Goal: Information Seeking & Learning: Learn about a topic

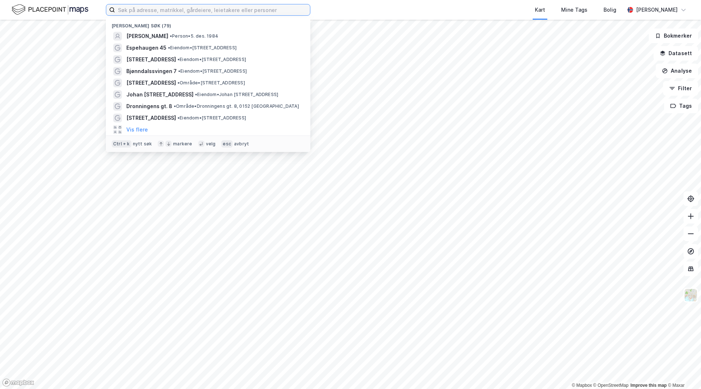
click at [236, 9] on input at bounding box center [212, 9] width 195 height 11
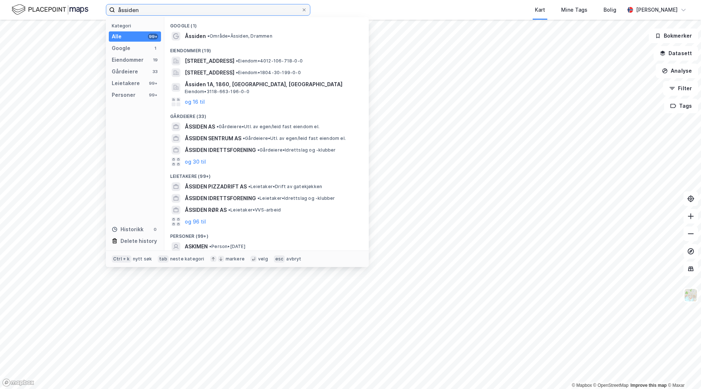
click at [233, 11] on input "åssiden" at bounding box center [208, 9] width 186 height 11
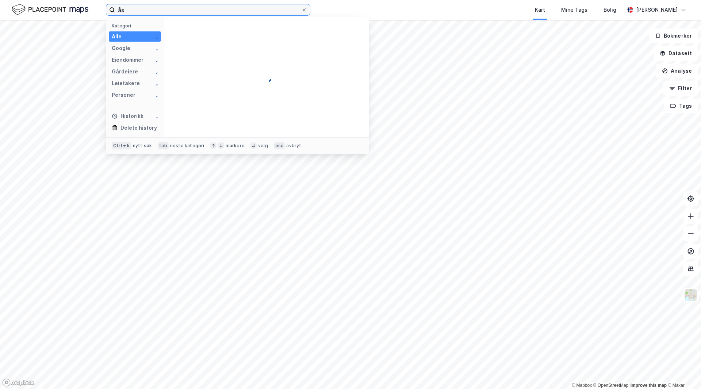
type input "å"
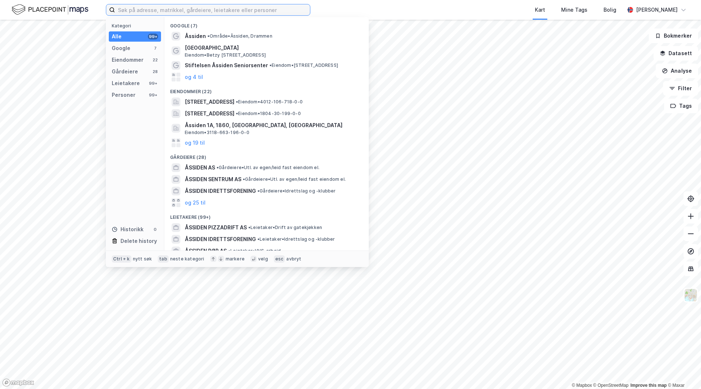
paste input "Ingeniør [STREET_ADDRESS]"
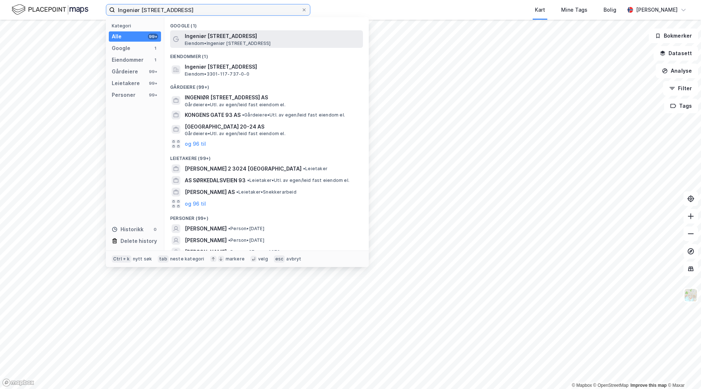
type input "Ingeniør [STREET_ADDRESS]"
click at [202, 43] on span "Eiendom • [STREET_ADDRESS]" at bounding box center [228, 44] width 86 height 6
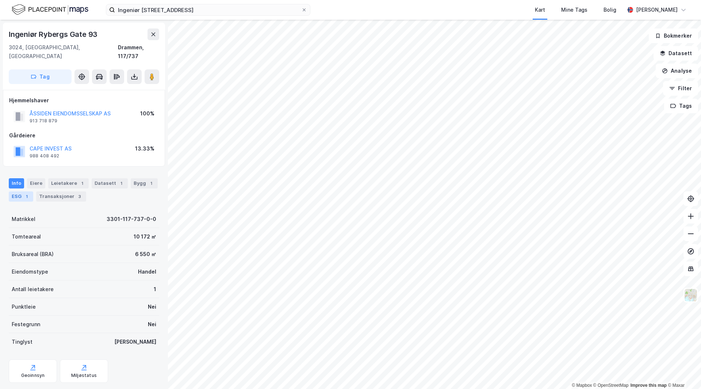
click at [26, 193] on div "1" at bounding box center [26, 196] width 7 height 7
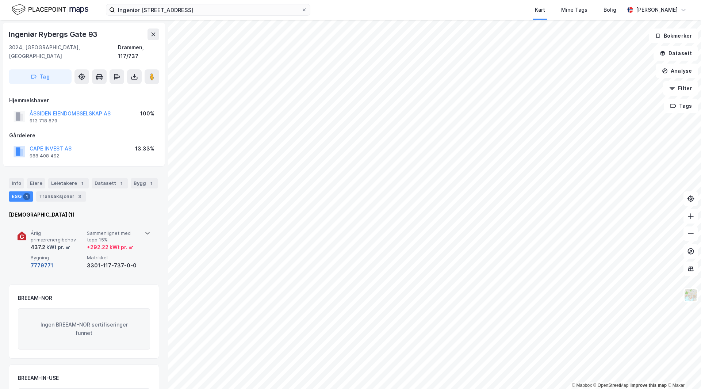
click at [47, 261] on button "7779771" at bounding box center [42, 265] width 23 height 9
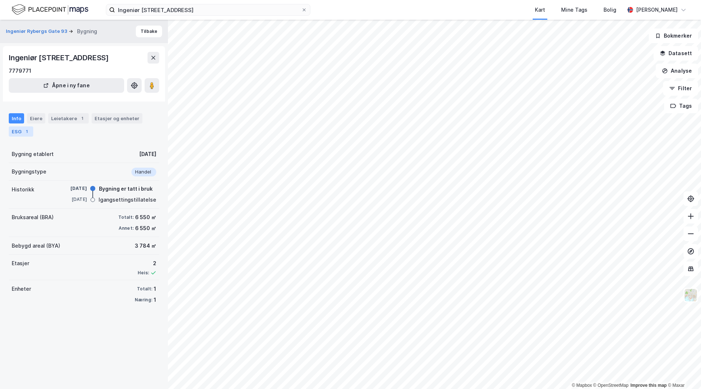
click at [23, 137] on div "ESG 1" at bounding box center [21, 131] width 24 height 10
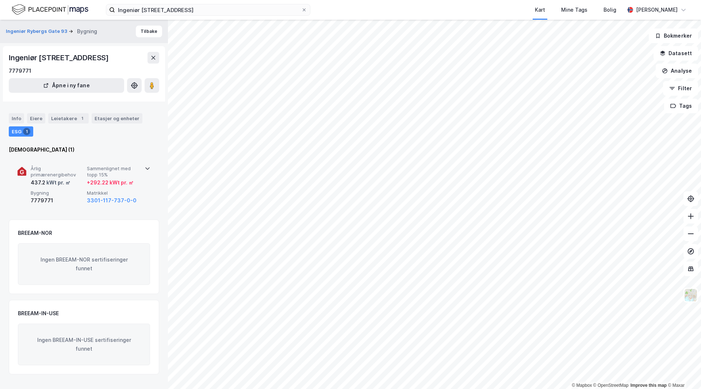
click at [108, 178] on span "Sammenlignet med topp 15%" at bounding box center [113, 171] width 53 height 13
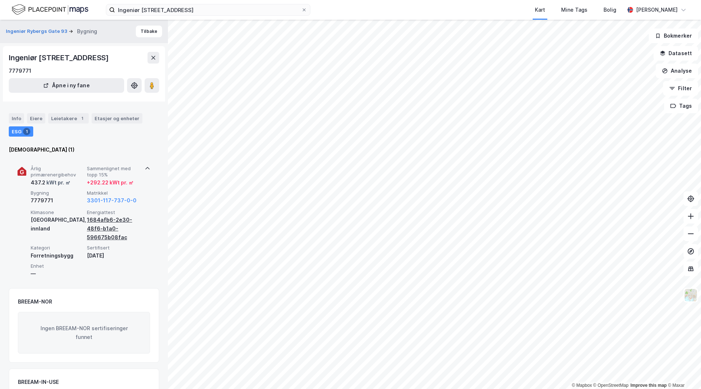
click at [105, 237] on div "1684afb6-2e30-48f6-b1a0-596675b08fac" at bounding box center [113, 228] width 53 height 26
click at [115, 205] on button "3301-117-737-0-0" at bounding box center [112, 200] width 50 height 9
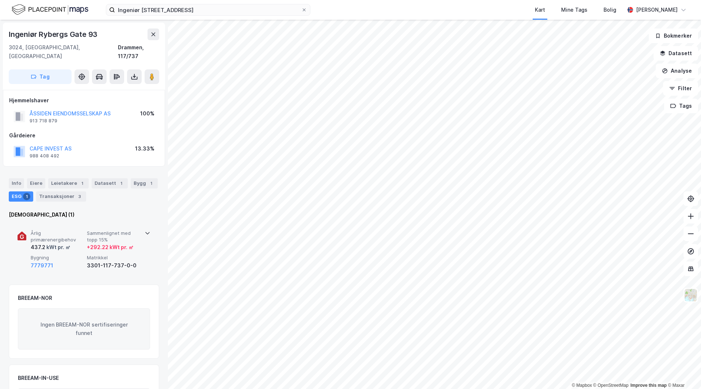
click at [104, 261] on div "3301-117-737-0-0" at bounding box center [113, 265] width 53 height 9
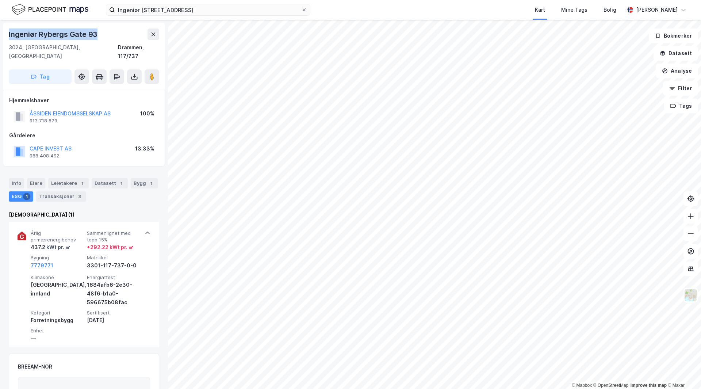
drag, startPoint x: 99, startPoint y: 33, endPoint x: 0, endPoint y: 41, distance: 99.7
click at [0, 41] on div "Ingeniør Rybergs Gate 93 3024, [GEOGRAPHIC_DATA], [GEOGRAPHIC_DATA], 117/737 Ta…" at bounding box center [84, 204] width 168 height 369
copy div "Ingeniør Rybergs Gate 93"
click at [148, 180] on div "1" at bounding box center [151, 183] width 7 height 7
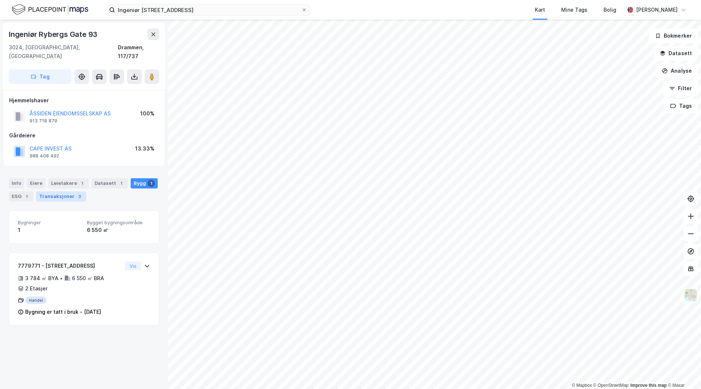
click at [57, 191] on div "Transaksjoner 3" at bounding box center [61, 196] width 50 height 10
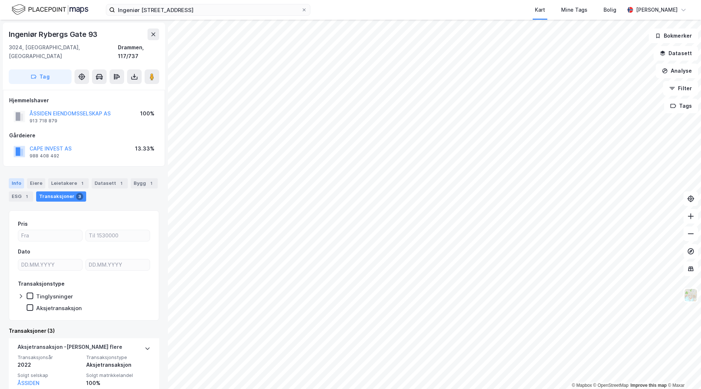
click at [20, 178] on div "Info" at bounding box center [16, 183] width 15 height 10
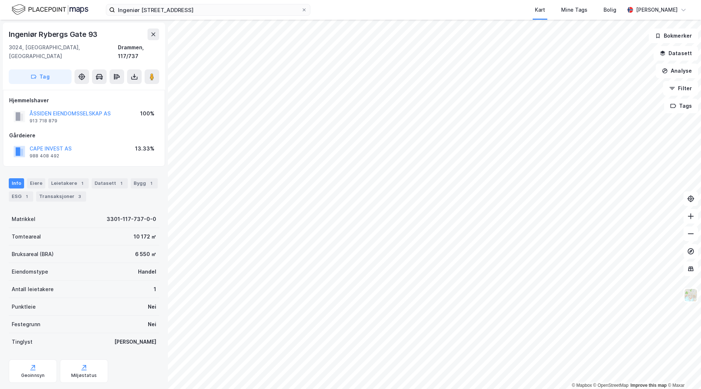
scroll to position [9, 0]
